Goal: Task Accomplishment & Management: Use online tool/utility

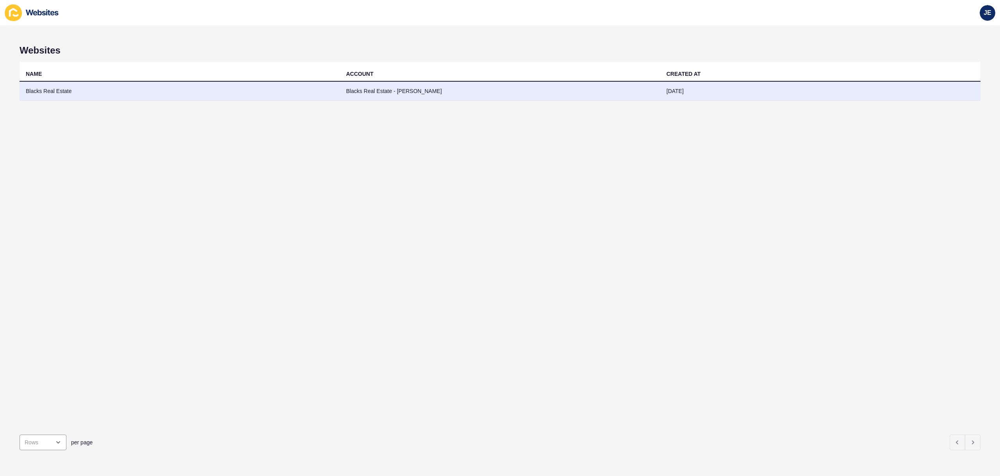
click at [198, 97] on td "Blacks Real Estate" at bounding box center [180, 91] width 320 height 19
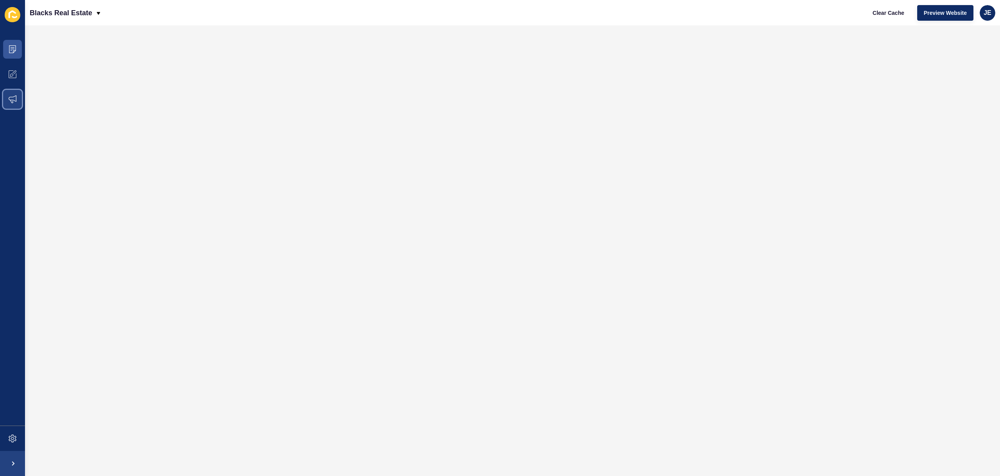
click at [8, 107] on span at bounding box center [12, 99] width 25 height 25
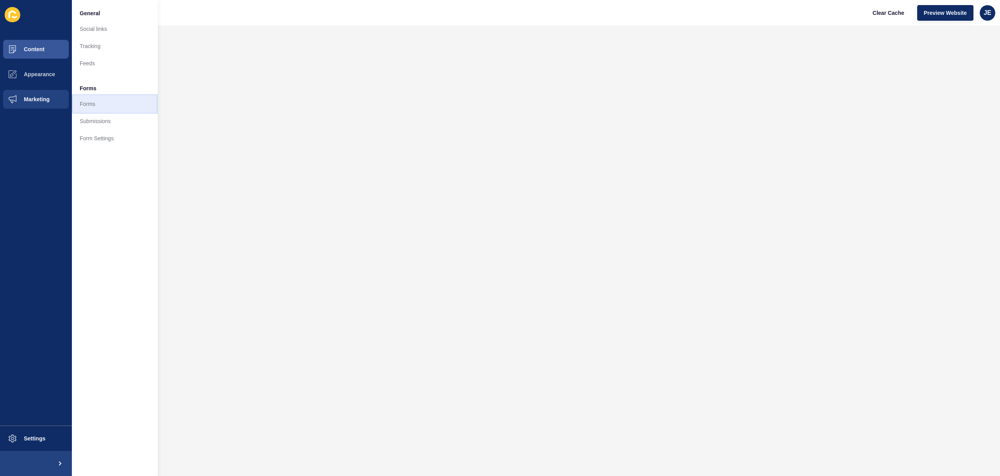
click at [98, 107] on link "Forms" at bounding box center [115, 103] width 86 height 17
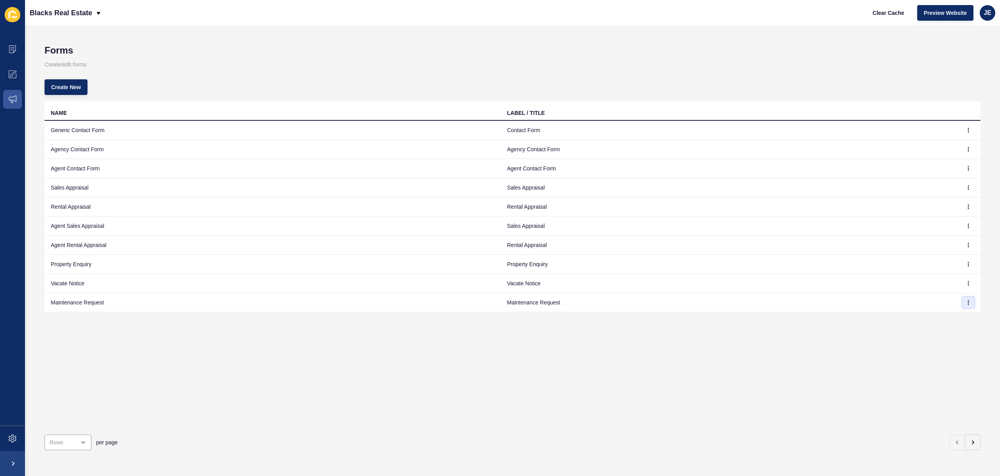
click at [966, 300] on icon "button" at bounding box center [968, 302] width 5 height 5
click at [951, 311] on link "Edit" at bounding box center [941, 317] width 55 height 17
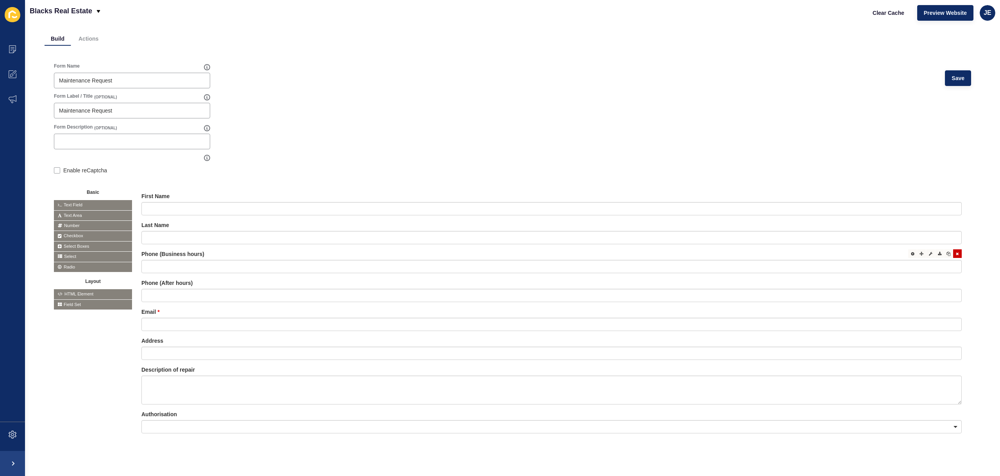
scroll to position [46, 0]
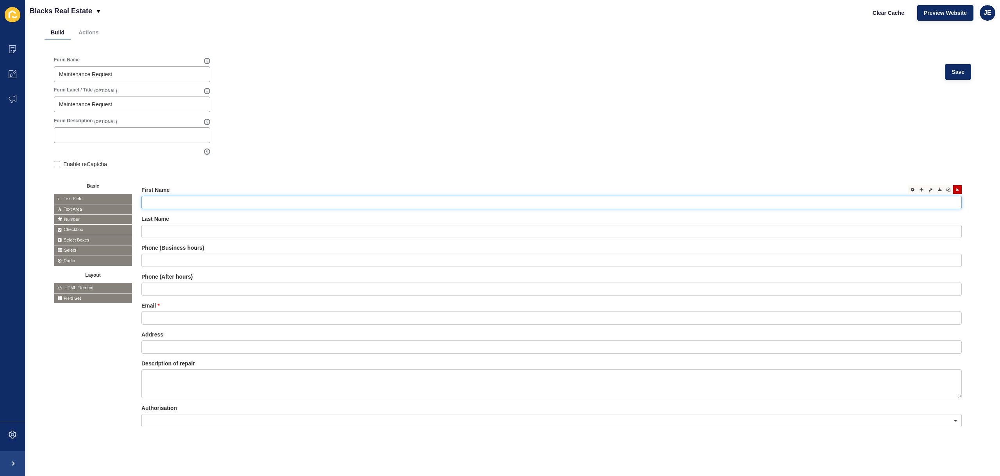
click at [193, 200] on input "text" at bounding box center [551, 202] width 820 height 13
click at [910, 185] on div at bounding box center [912, 189] width 9 height 9
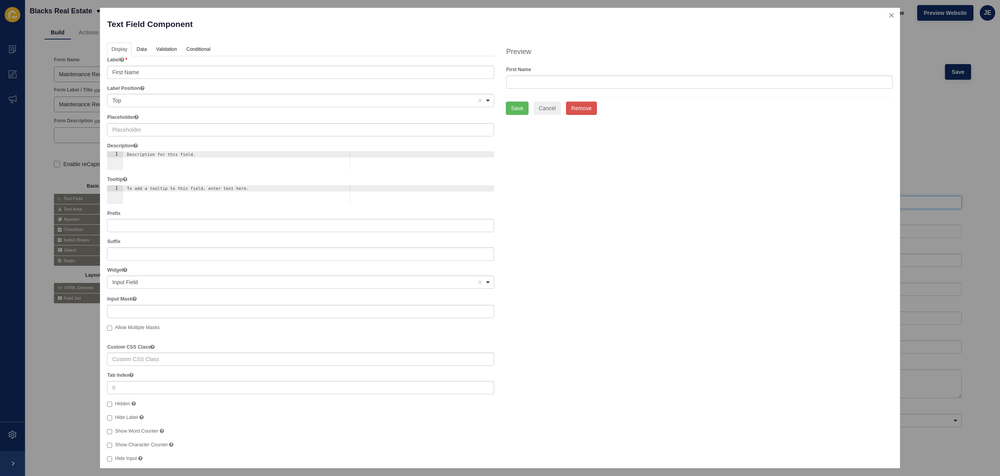
scroll to position [0, 0]
click at [887, 18] on button "close" at bounding box center [891, 16] width 16 height 16
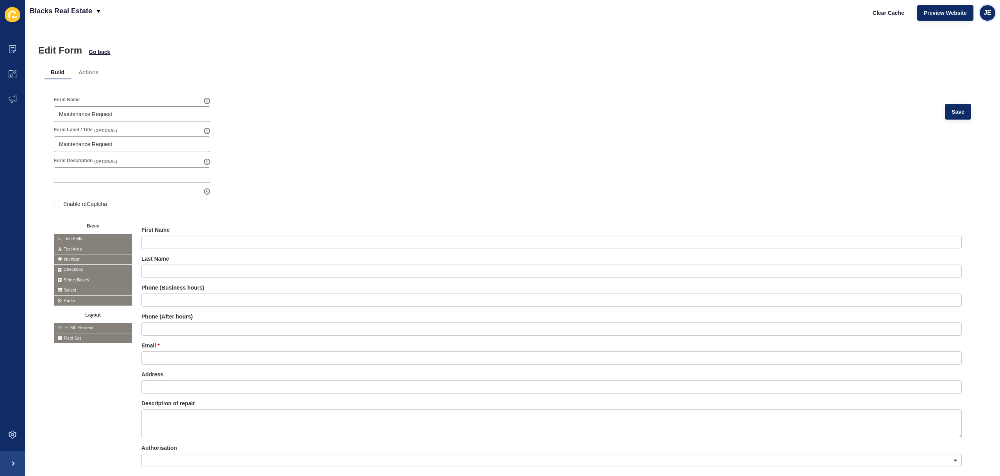
click at [989, 15] on span "JE" at bounding box center [987, 13] width 8 height 8
click at [525, 197] on form "Form Name Maintenance Request Save Form Label / Title (OPTIONAL) Maintenance Re…" at bounding box center [512, 291] width 917 height 390
click at [91, 75] on li "Actions" at bounding box center [88, 72] width 32 height 14
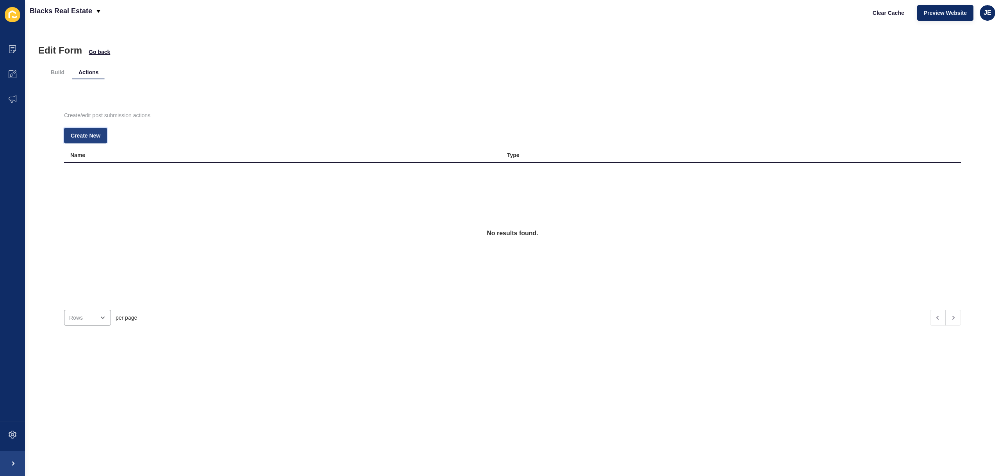
click at [96, 138] on span "Create New" at bounding box center [86, 136] width 30 height 8
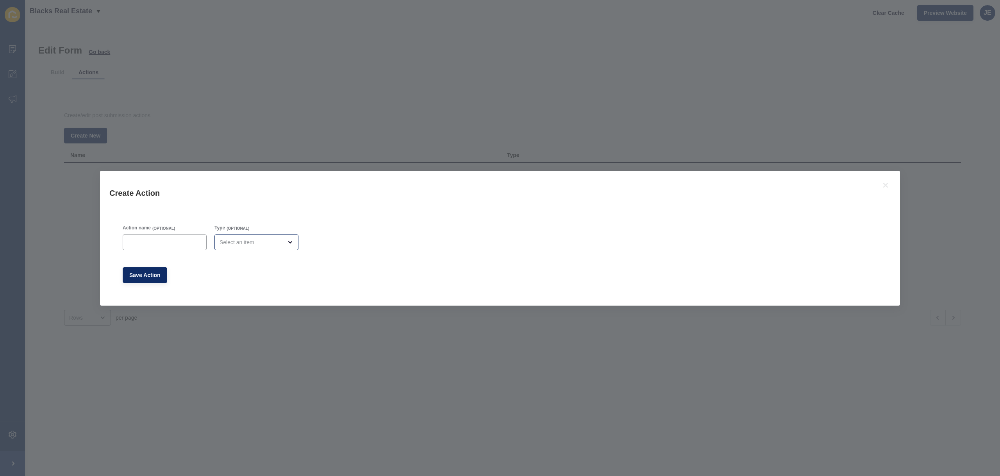
click at [274, 255] on form "Action name (OPTIONAL) Type (OPTIONAL) Save Action" at bounding box center [211, 254] width 184 height 66
click at [273, 248] on div "open menu" at bounding box center [256, 242] width 84 height 16
click at [261, 259] on span "Email" at bounding box center [251, 262] width 68 height 8
type input "Email"
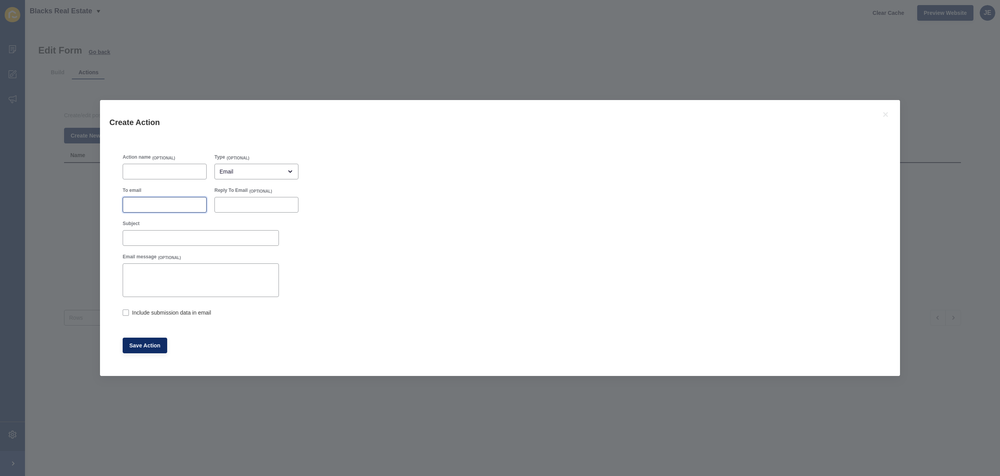
click at [153, 205] on input "To email" at bounding box center [165, 205] width 74 height 8
click at [232, 206] on input "Reply To Email" at bounding box center [256, 205] width 74 height 8
click at [450, 239] on div "Action name (OPTIONAL) Type (OPTIONAL) Email To email Reply To Email (OPTIONAL)…" at bounding box center [500, 253] width 762 height 207
click at [889, 116] on icon at bounding box center [885, 114] width 9 height 9
